Goal: Information Seeking & Learning: Learn about a topic

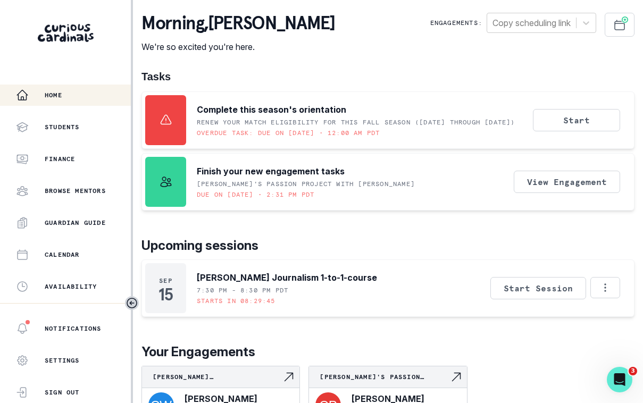
scroll to position [249, 0]
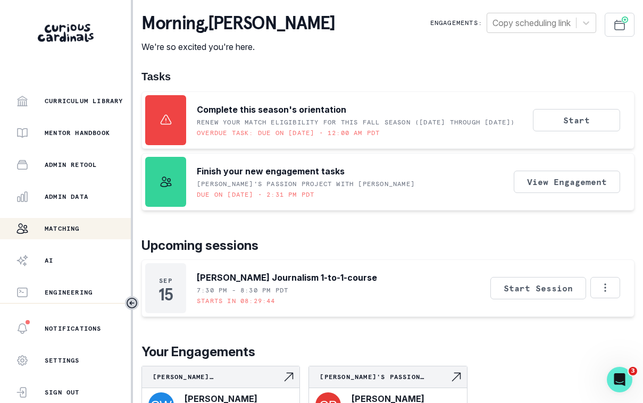
click at [53, 231] on p "Matching" at bounding box center [62, 228] width 35 height 9
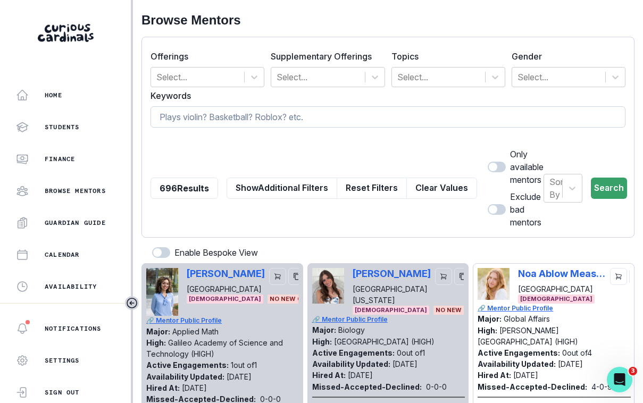
click at [213, 116] on input at bounding box center [387, 116] width 475 height 21
type input "[PERSON_NAME]"
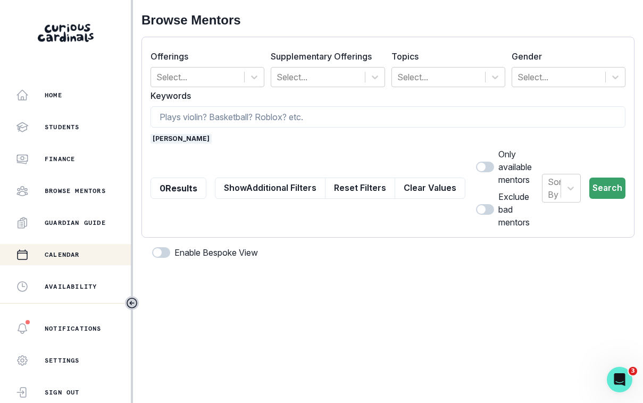
scroll to position [249, 0]
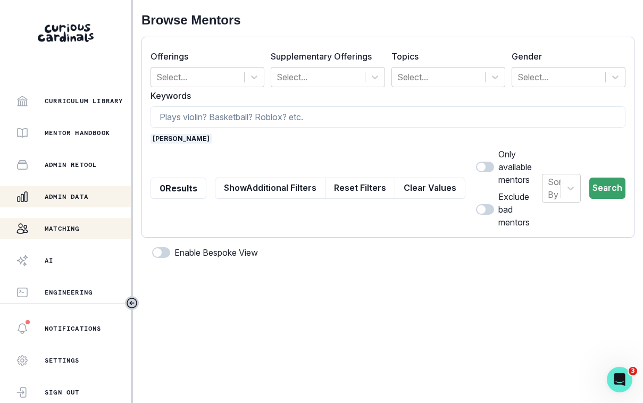
click at [61, 192] on p "Admin Data" at bounding box center [67, 196] width 44 height 9
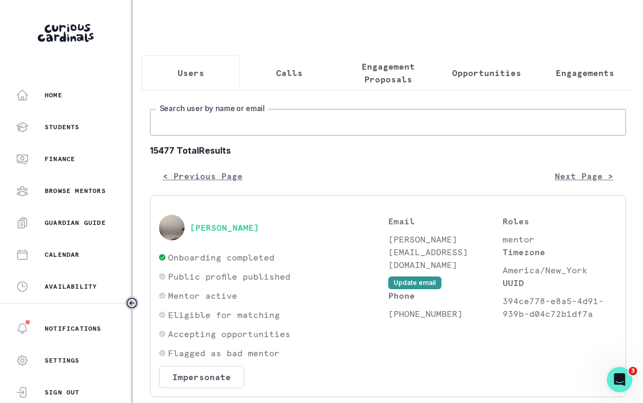
click at [217, 114] on input "Search user by name or email" at bounding box center [388, 122] width 476 height 27
type input "[PERSON_NAME]"
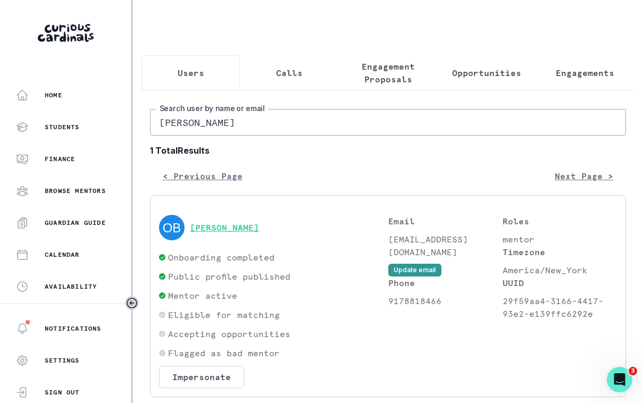
click at [227, 226] on button "[PERSON_NAME]" at bounding box center [224, 227] width 69 height 11
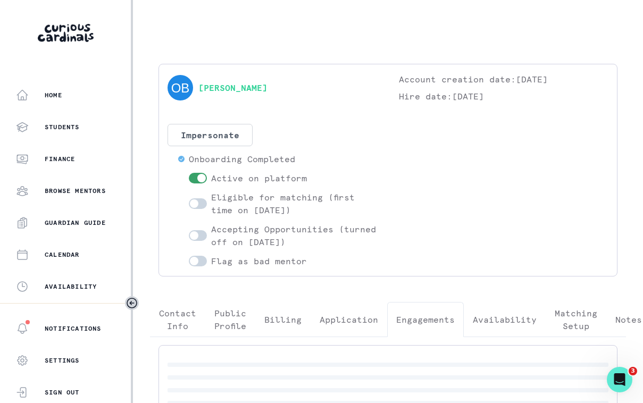
click at [398, 308] on button "Engagements" at bounding box center [425, 319] width 77 height 35
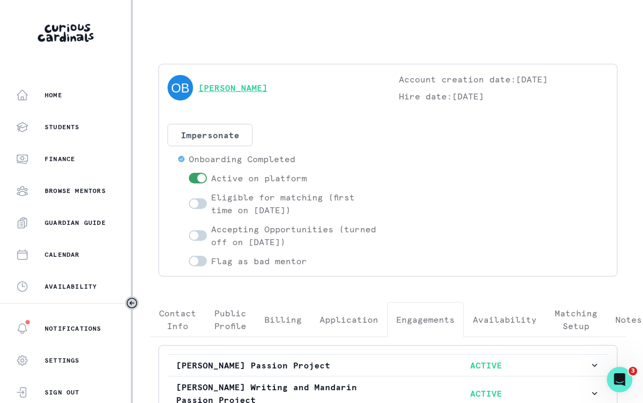
click at [216, 87] on link "[PERSON_NAME]" at bounding box center [232, 87] width 69 height 13
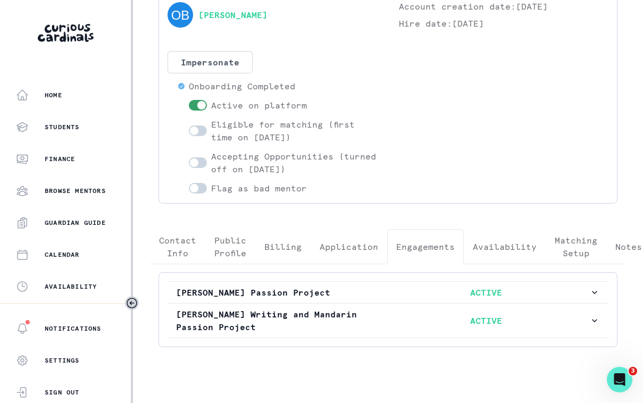
scroll to position [74, 0]
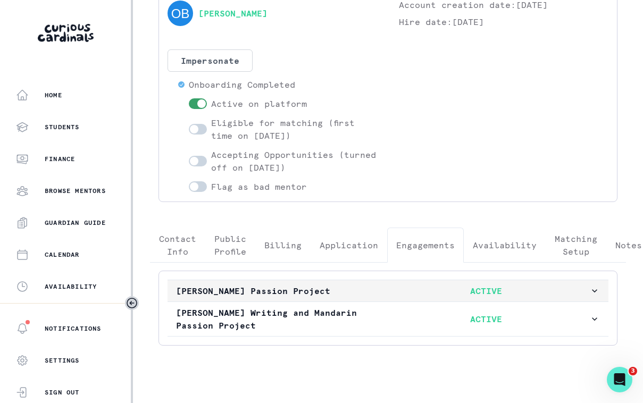
click at [280, 289] on p "[PERSON_NAME] Passion Project" at bounding box center [279, 290] width 207 height 13
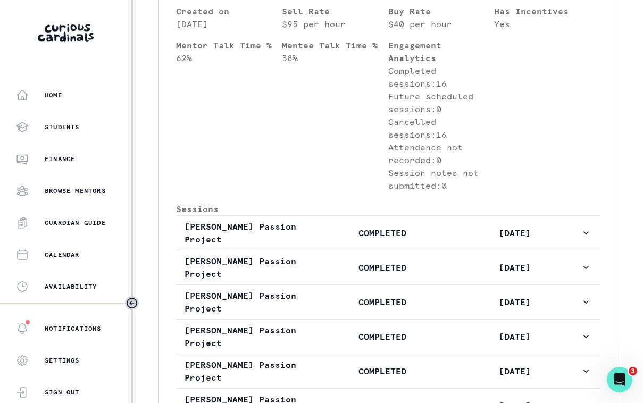
scroll to position [488, 0]
